Goal: Information Seeking & Learning: Learn about a topic

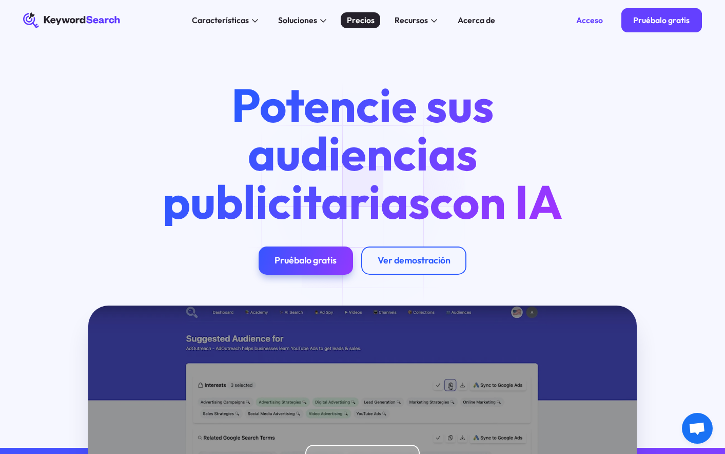
click at [354, 20] on font "Precios" at bounding box center [361, 20] width 28 height 10
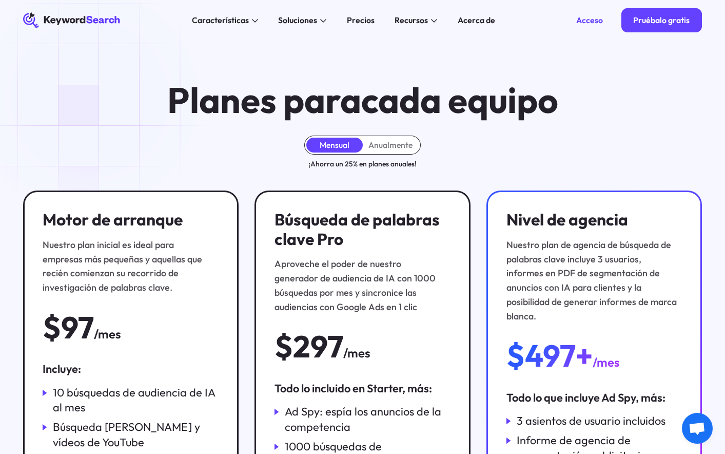
click at [93, 22] on icon "KeywordSearch" at bounding box center [73, 20] width 100 height 16
